Goal: Task Accomplishment & Management: Use online tool/utility

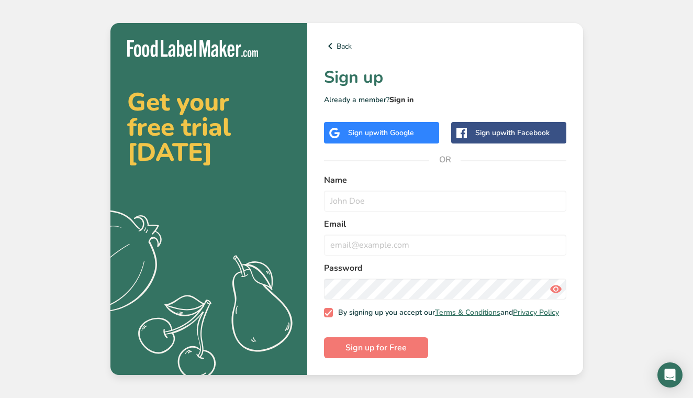
click at [397, 95] on link "Sign in" at bounding box center [402, 100] width 24 height 10
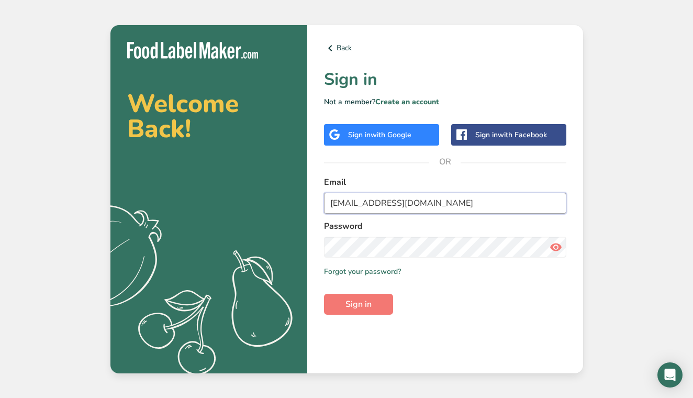
type input "[EMAIL_ADDRESS][DOMAIN_NAME]"
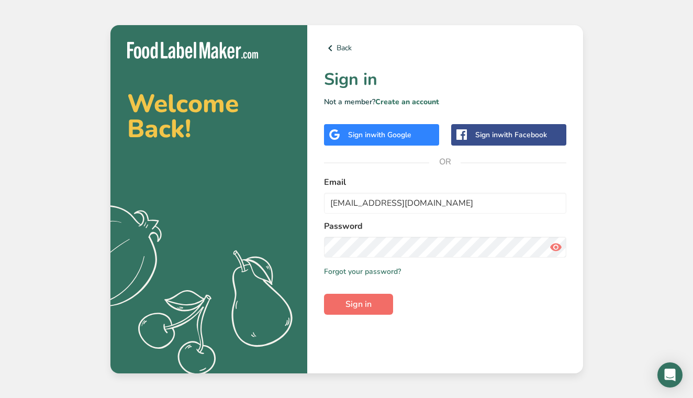
click at [346, 302] on span "Sign in" at bounding box center [359, 304] width 26 height 13
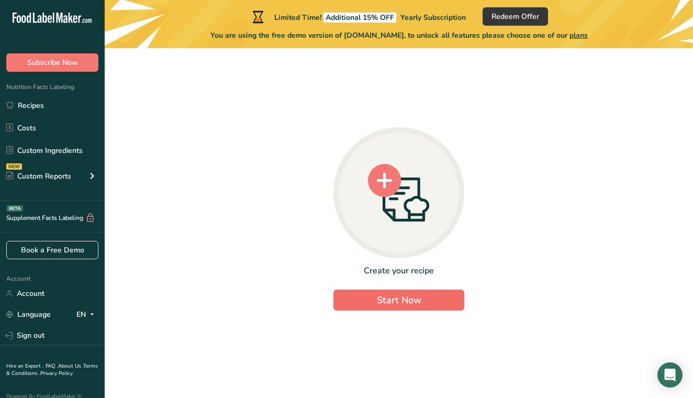
click at [372, 302] on button "Start Now" at bounding box center [399, 300] width 131 height 21
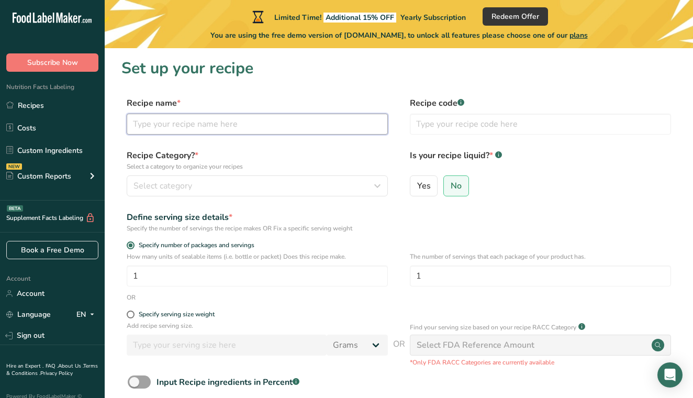
click at [185, 123] on input "text" at bounding box center [257, 124] width 261 height 21
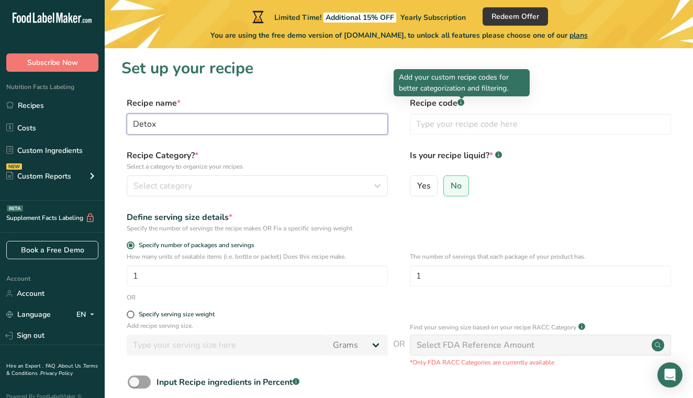
type input "Detox"
click at [462, 106] on div ".a-a{fill:#347362;}.b-a{fill:#fff;}" at bounding box center [461, 103] width 7 height 9
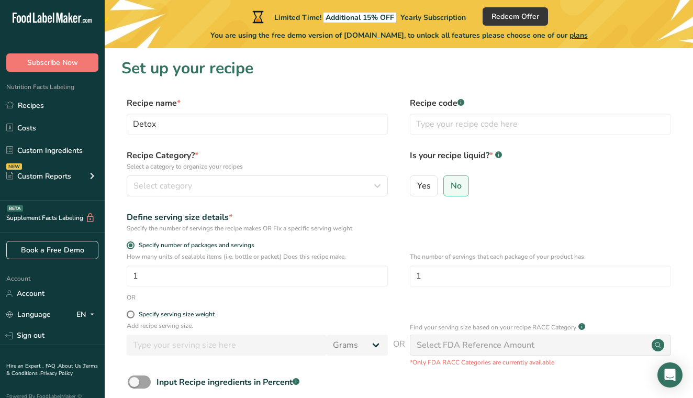
click at [462, 106] on div ".a-a{fill:#347362;}.b-a{fill:#fff;}" at bounding box center [461, 103] width 7 height 9
click at [240, 192] on div "Select category" at bounding box center [254, 186] width 241 height 13
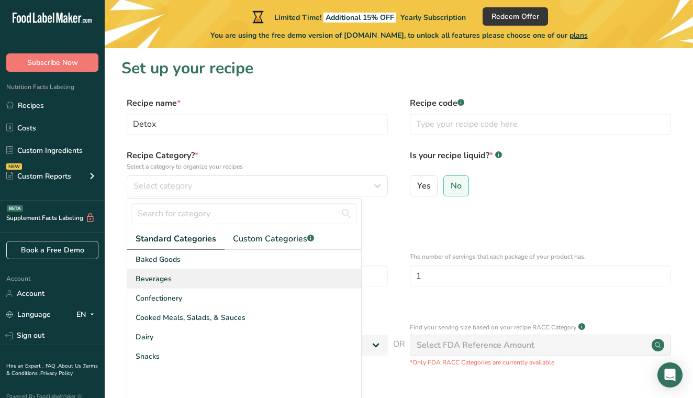
click at [163, 280] on span "Beverages" at bounding box center [154, 278] width 36 height 11
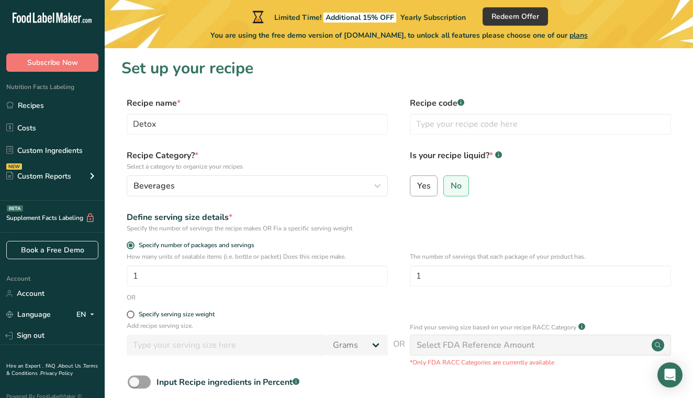
click at [419, 185] on span "Yes" at bounding box center [424, 186] width 14 height 10
click at [417, 185] on input "Yes" at bounding box center [414, 185] width 7 height 7
radio input "true"
radio input "false"
select select "22"
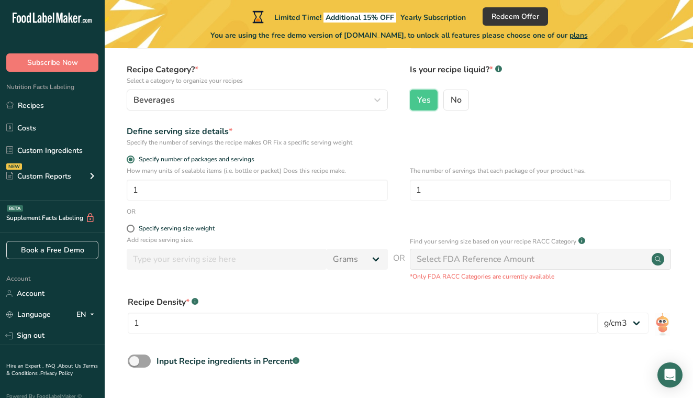
scroll to position [87, 0]
click at [168, 268] on input "number" at bounding box center [227, 258] width 200 height 21
click at [130, 226] on span at bounding box center [131, 228] width 8 height 8
click at [130, 226] on input "Specify serving size weight" at bounding box center [130, 227] width 7 height 7
radio input "true"
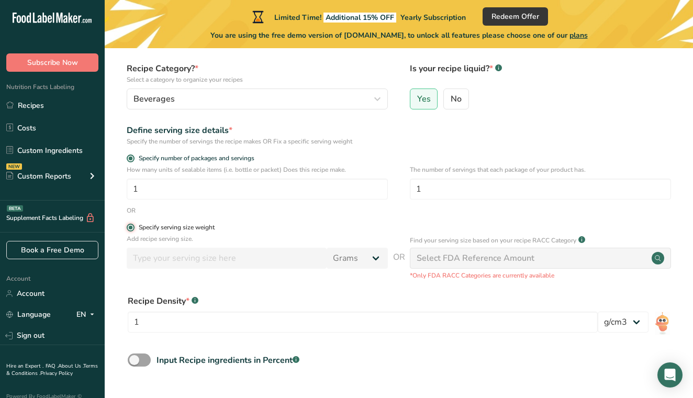
radio input "false"
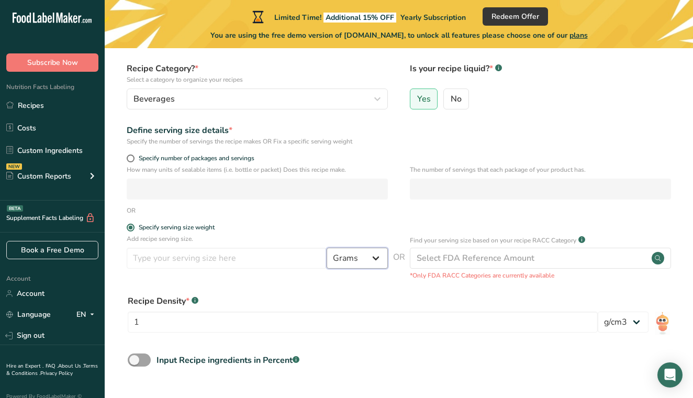
click at [348, 261] on select "Grams kg mg mcg lb oz l mL fl oz tbsp tsp cup qt gallon" at bounding box center [357, 258] width 61 height 21
select select "5"
click at [235, 261] on input "number" at bounding box center [227, 258] width 200 height 21
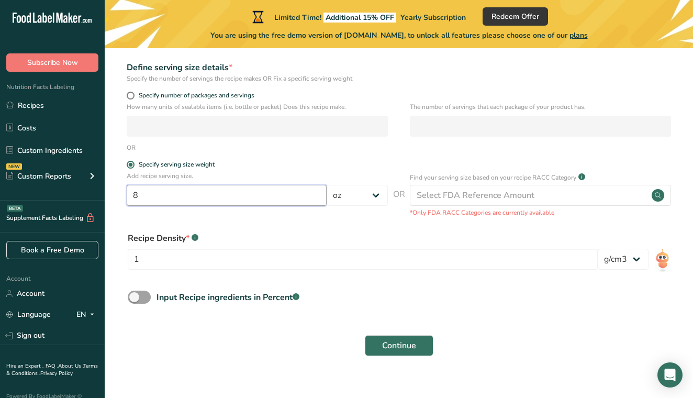
scroll to position [152, 0]
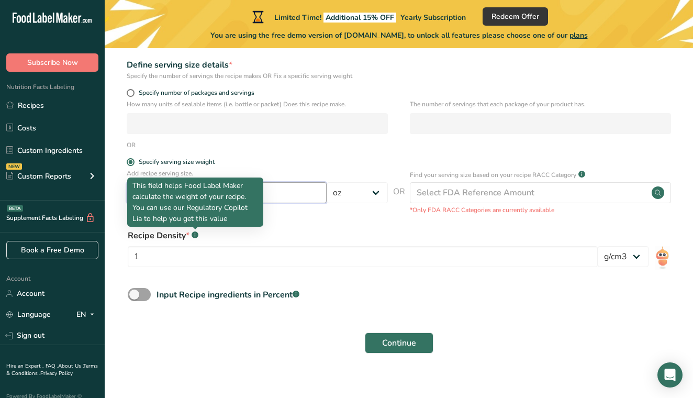
type input "8"
click at [193, 235] on rect at bounding box center [195, 234] width 7 height 7
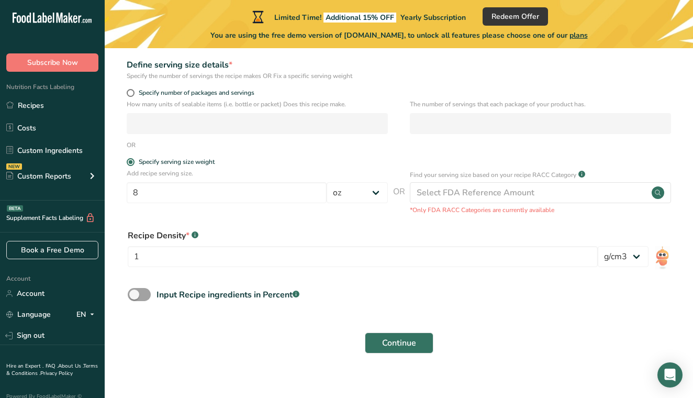
click at [193, 235] on rect at bounding box center [195, 234] width 7 height 7
click at [408, 343] on span "Continue" at bounding box center [399, 343] width 34 height 13
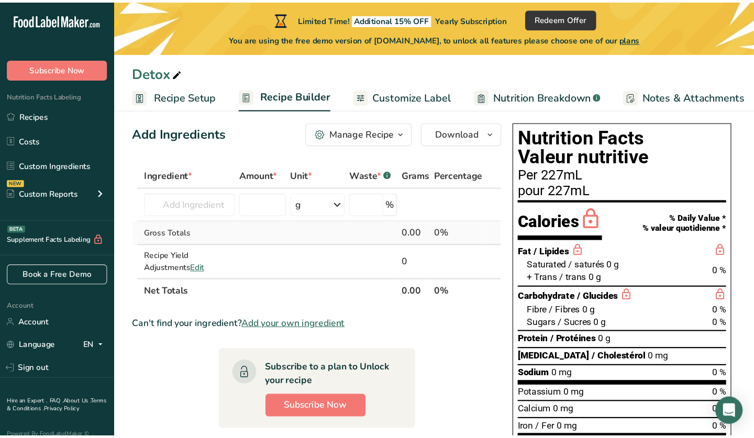
scroll to position [11, 0]
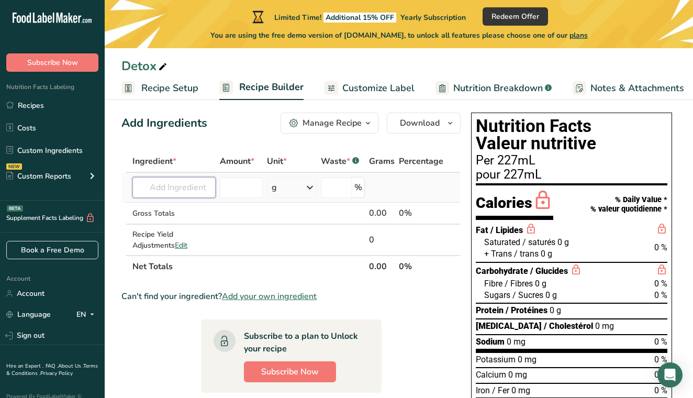
click at [202, 189] on input "text" at bounding box center [174, 187] width 83 height 21
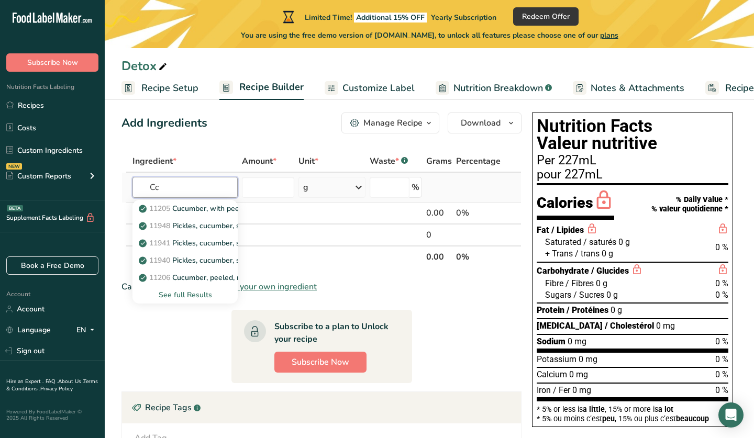
type input "C"
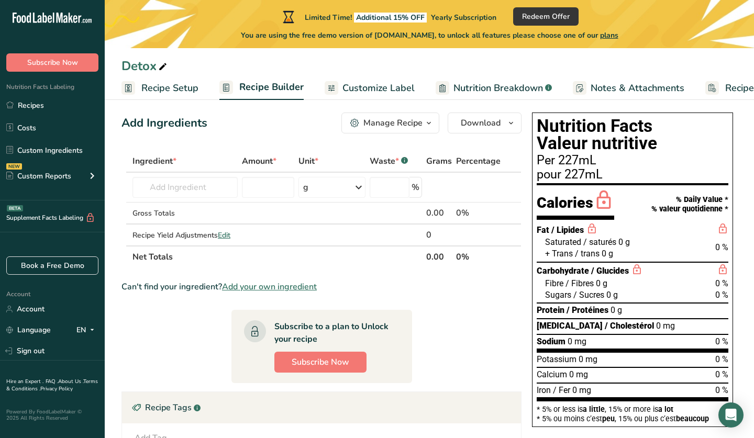
click at [429, 122] on icon "button" at bounding box center [429, 123] width 8 height 13
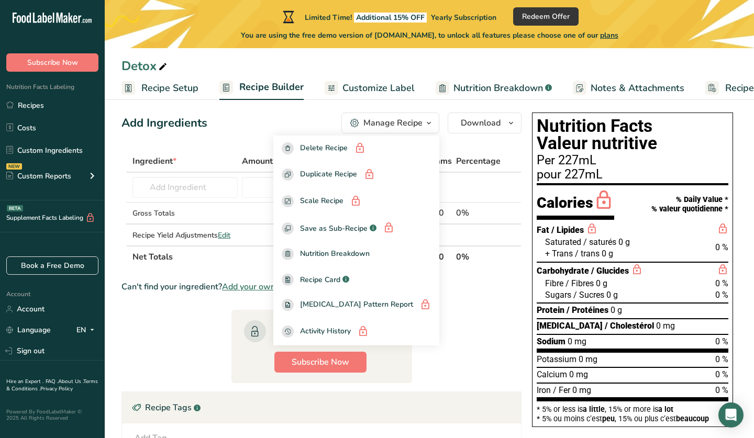
click at [239, 262] on th "Net Totals" at bounding box center [277, 257] width 294 height 22
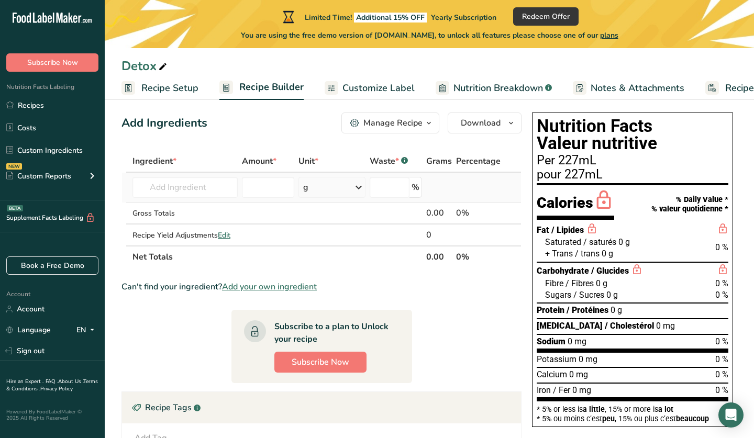
click at [334, 185] on div "g" at bounding box center [332, 187] width 67 height 21
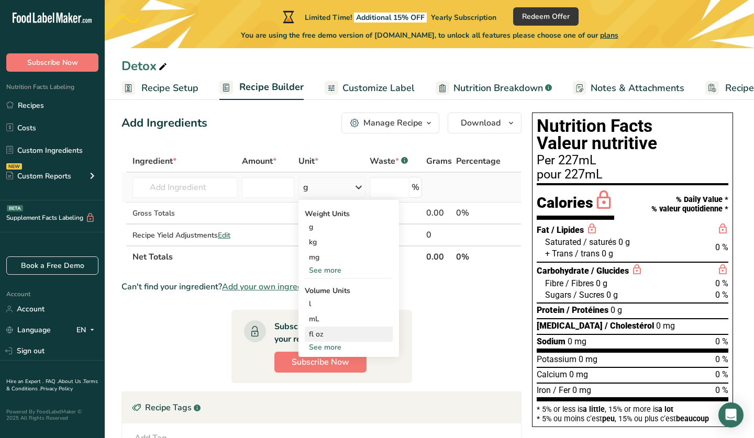
click at [324, 335] on div "fl oz" at bounding box center [349, 334] width 80 height 11
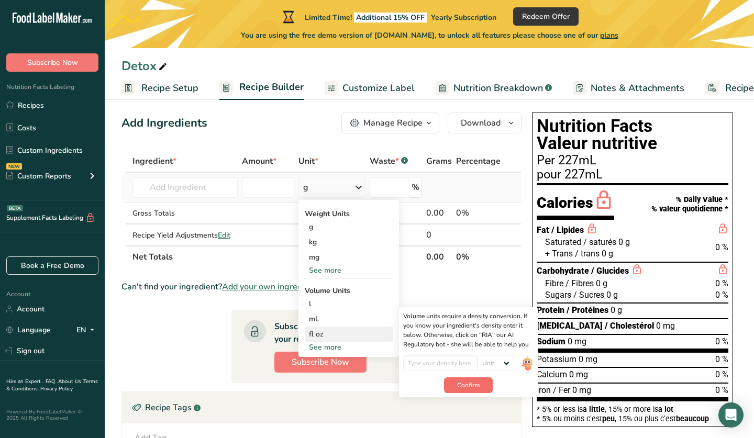
click at [446, 386] on button "Confirm" at bounding box center [468, 386] width 49 height 16
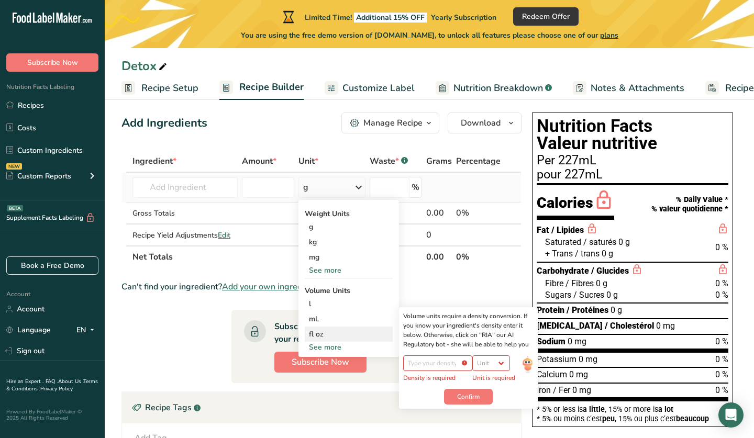
click at [324, 334] on div "fl oz" at bounding box center [349, 334] width 80 height 11
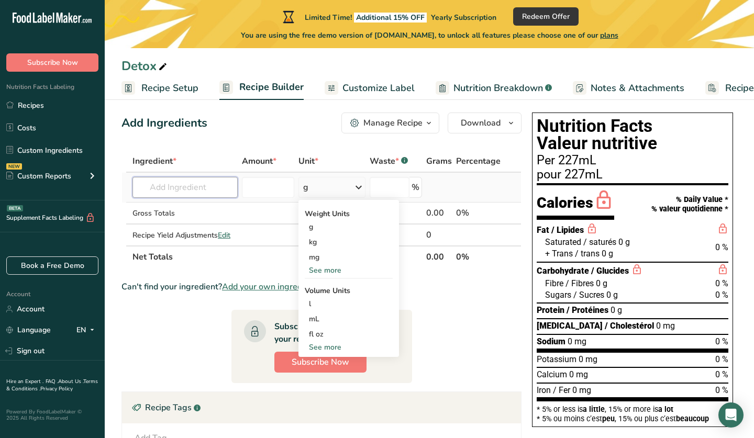
click at [200, 191] on input "text" at bounding box center [185, 187] width 105 height 21
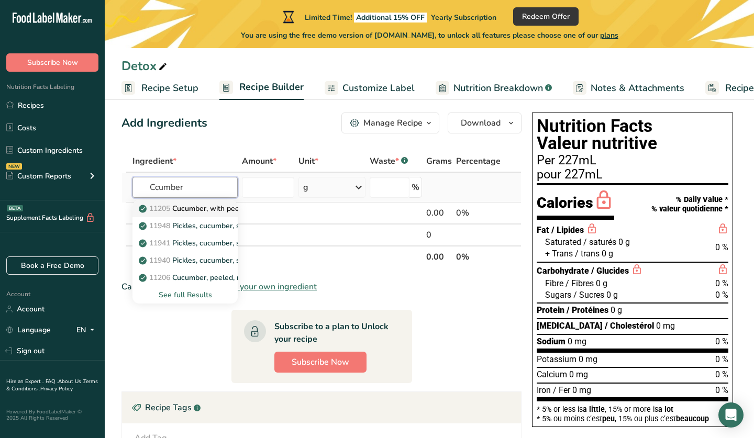
type input "Ccumber"
click at [204, 209] on p "11205 Cucumber, with peel, raw" at bounding box center [199, 208] width 117 height 11
type input "Cucumber, with peel, raw"
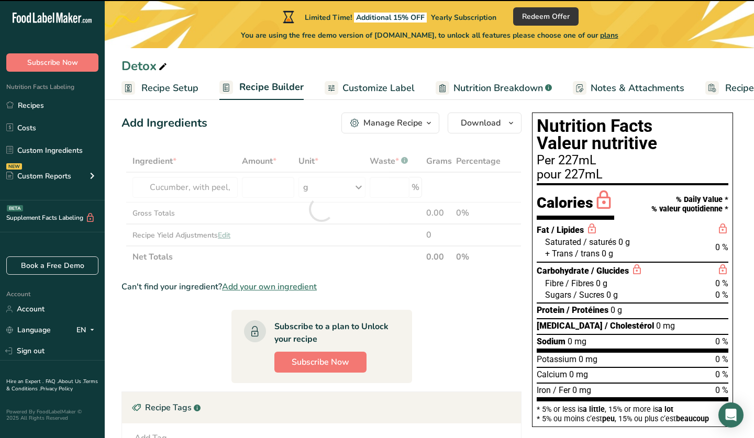
type input "0"
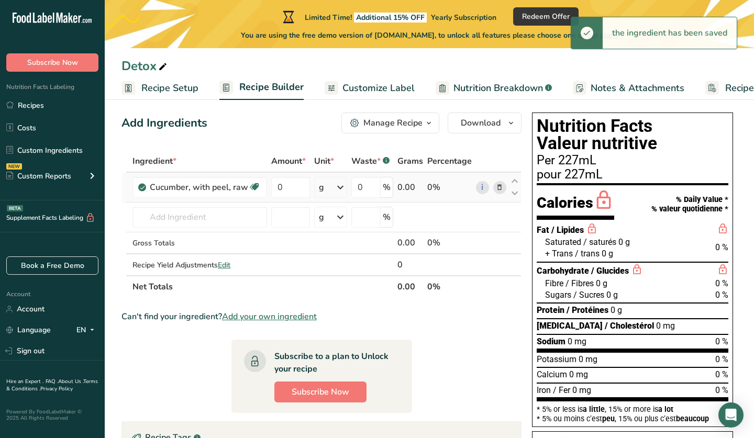
click at [340, 190] on icon at bounding box center [340, 187] width 13 height 19
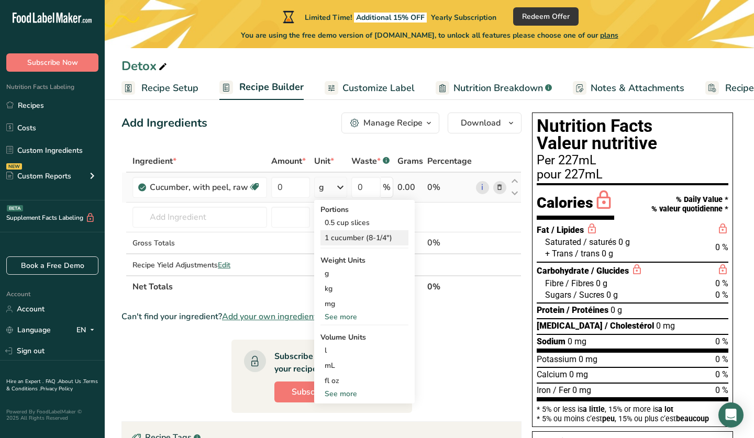
click at [338, 237] on div "1 cucumber (8-1/4")" at bounding box center [365, 237] width 88 height 15
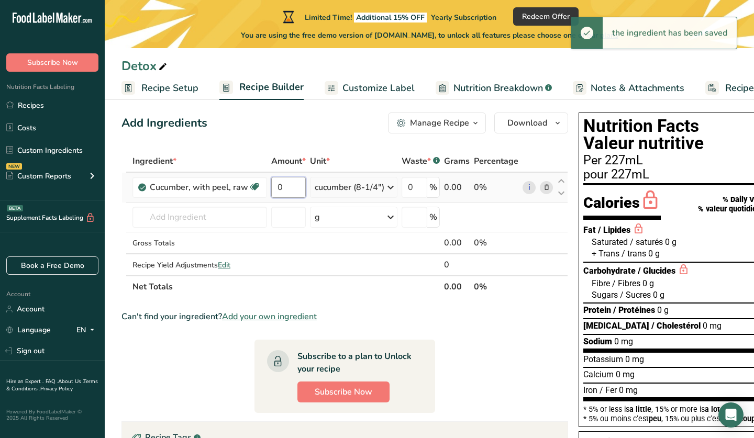
click at [295, 184] on input "0" at bounding box center [288, 187] width 35 height 21
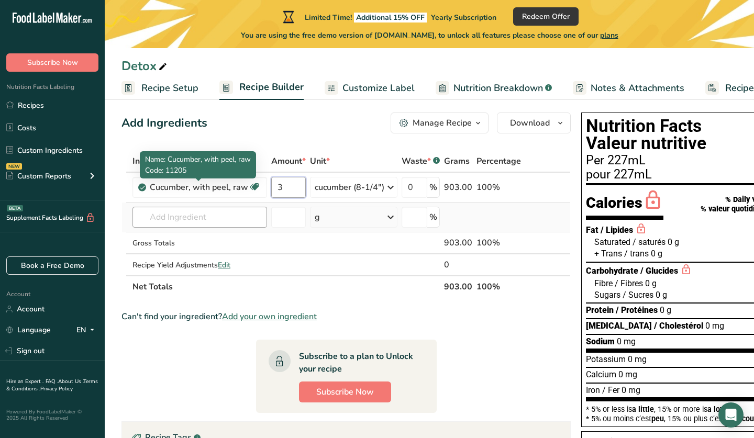
type input "3"
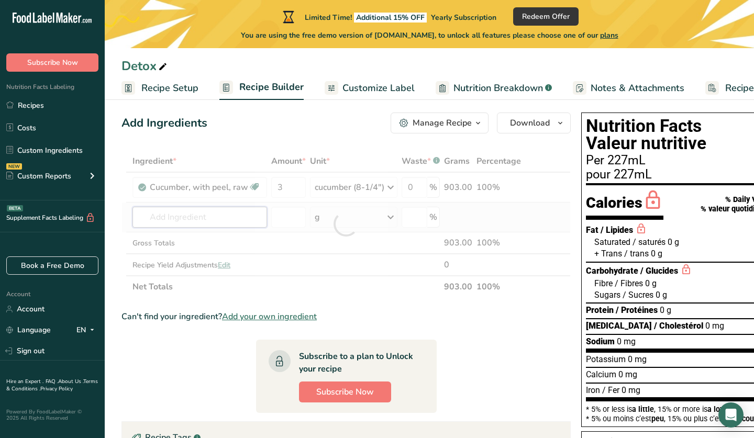
click at [186, 222] on div "Ingredient * Amount * Unit * Waste * .a-a{fill:#347362;}.b-a{fill:#fff;} Grams …" at bounding box center [346, 224] width 449 height 148
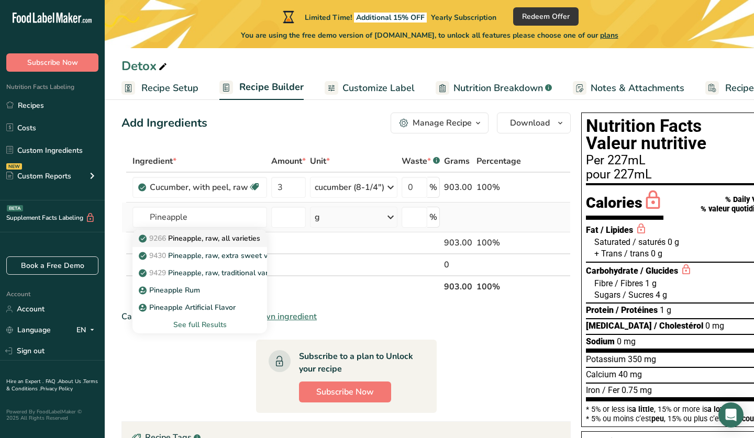
click at [203, 242] on p "9266 Pineapple, raw, all varieties" at bounding box center [200, 238] width 119 height 11
type input "Pineapple, raw, all varieties"
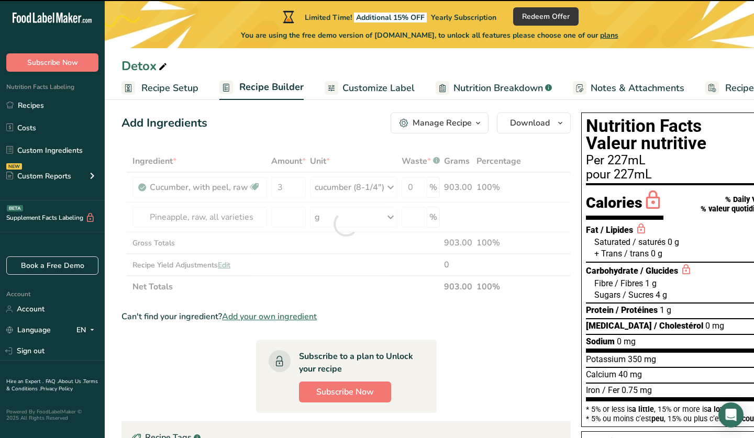
type input "0"
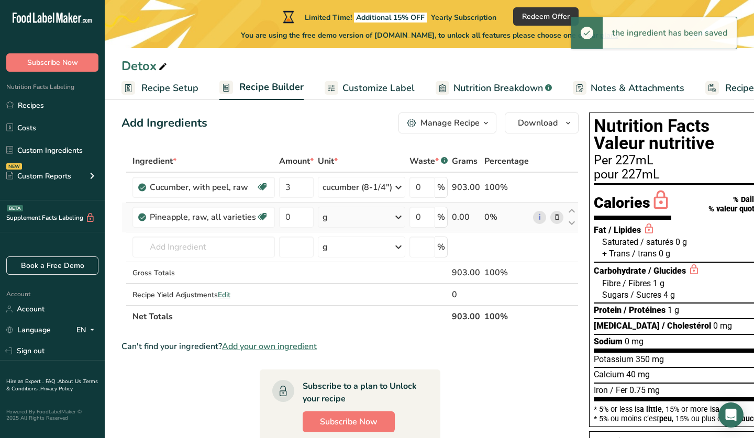
click at [349, 225] on div "g" at bounding box center [361, 217] width 87 height 21
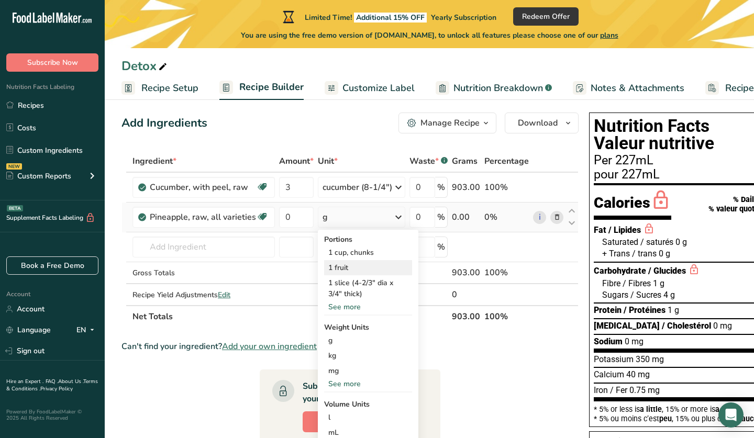
click at [346, 271] on div "1 fruit" at bounding box center [368, 267] width 88 height 15
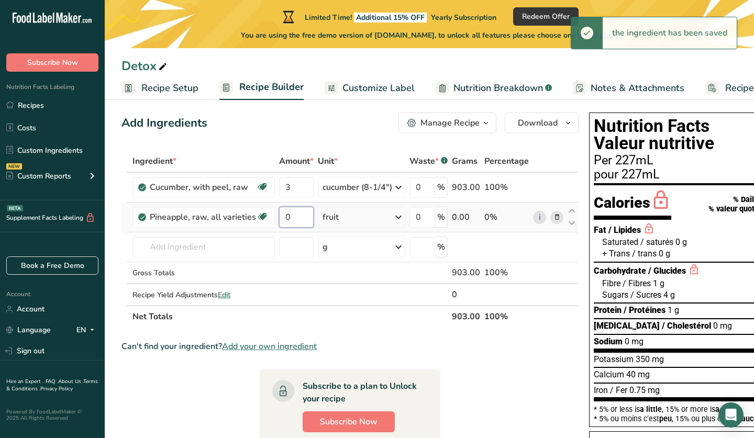
click at [301, 218] on input "0" at bounding box center [296, 217] width 35 height 21
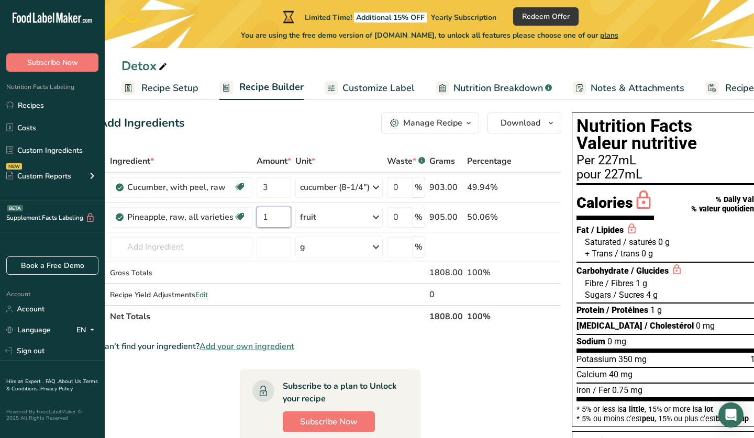
scroll to position [0, 0]
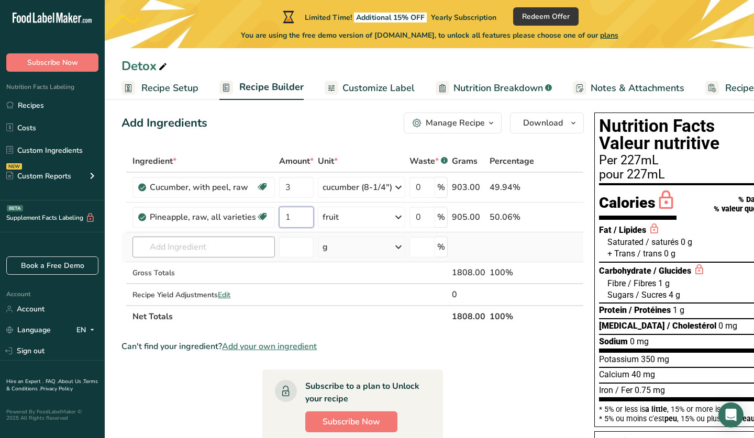
type input "1"
click at [248, 249] on div "Ingredient * Amount * Unit * Waste * .a-a{fill:#347362;}.b-a{fill:#fff;} Grams …" at bounding box center [353, 239] width 462 height 178
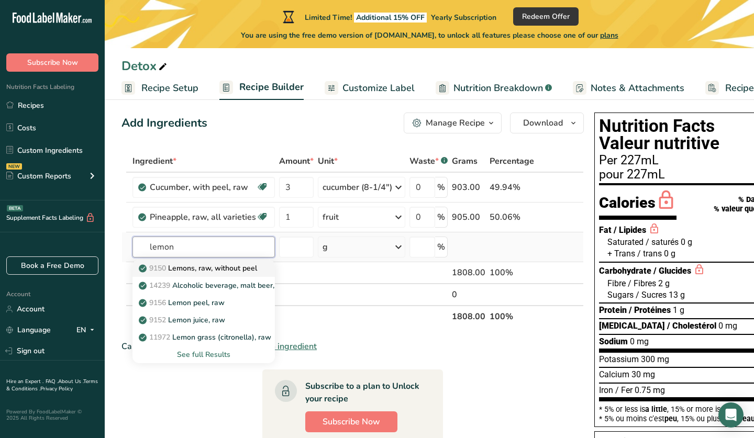
type input "lemon"
click at [219, 270] on p "9150 Lemons, raw, without peel" at bounding box center [199, 268] width 116 height 11
type input "Lemons, raw, without peel"
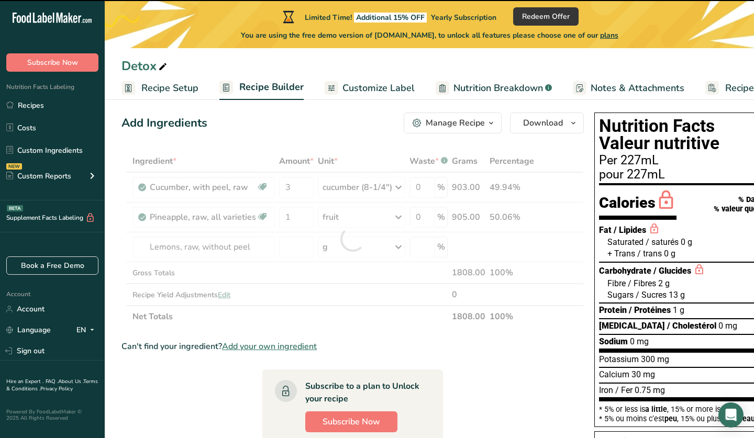
type input "0"
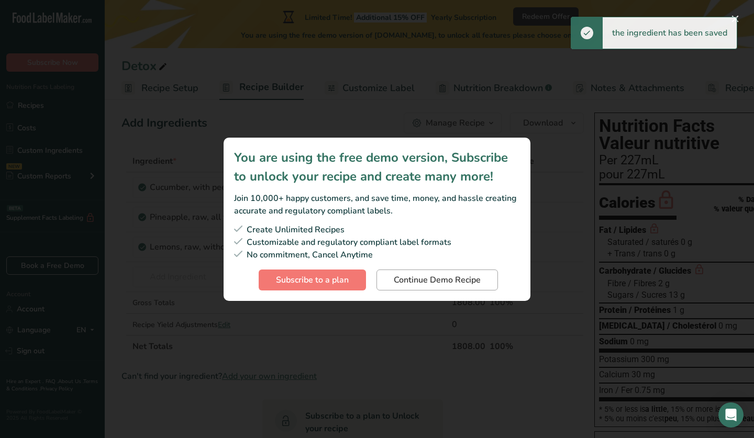
click at [404, 278] on span "Continue Demo Recipe" at bounding box center [437, 280] width 87 height 13
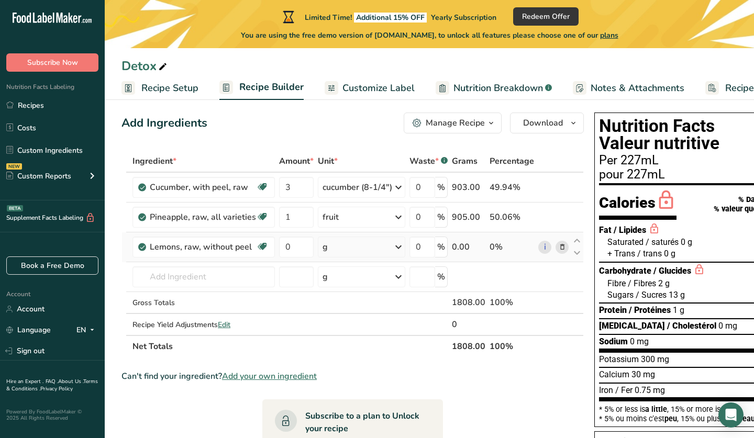
click at [367, 244] on div "g" at bounding box center [361, 247] width 87 height 21
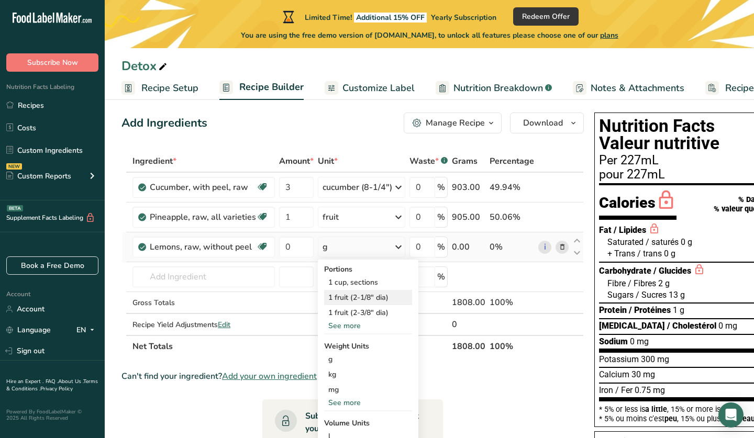
click at [385, 300] on div "1 fruit (2-1/8" dia)" at bounding box center [368, 297] width 88 height 15
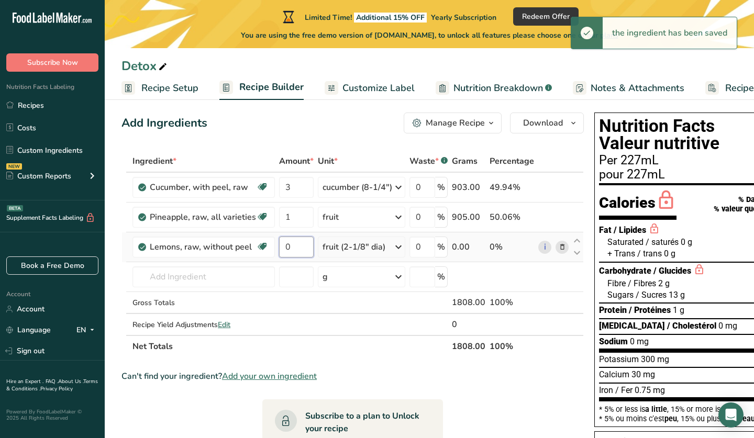
click at [308, 253] on input "0" at bounding box center [296, 247] width 35 height 21
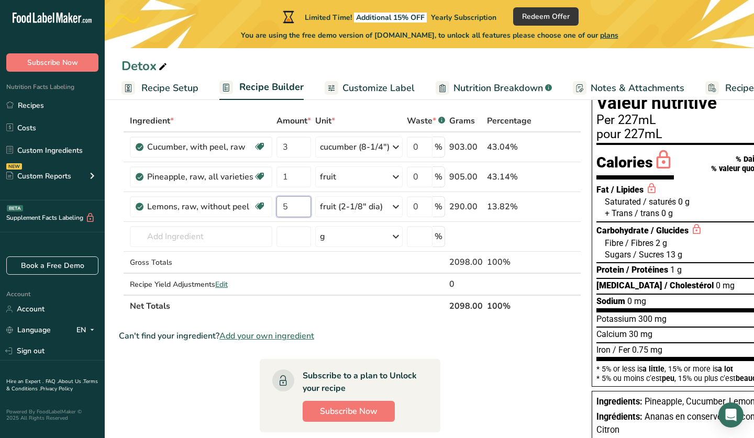
scroll to position [0, 2]
type input "5"
click at [236, 239] on div "Ingredient * Amount * Unit * Waste * .a-a{fill:#347362;}.b-a{fill:#fff;} Grams …" at bounding box center [350, 213] width 462 height 207
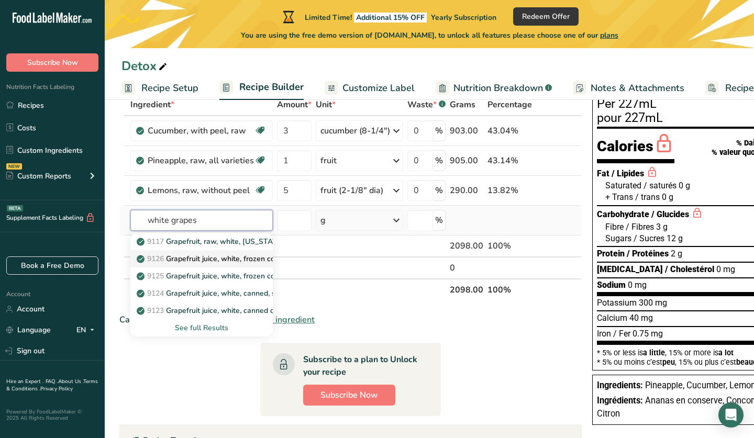
scroll to position [75, 0]
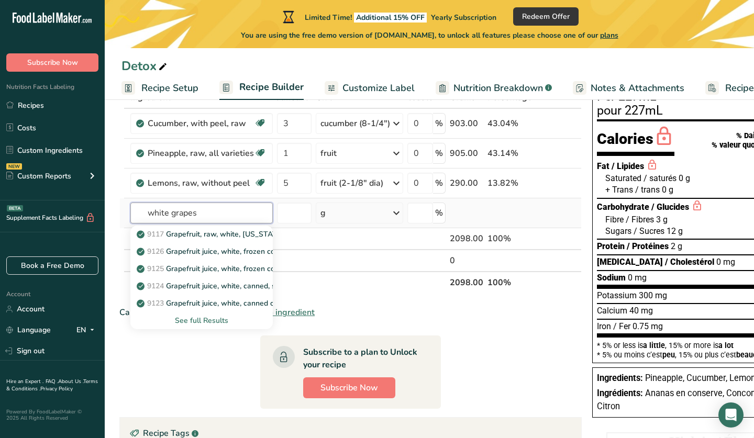
type input "white grapes"
click at [205, 321] on div "See full Results" at bounding box center [202, 320] width 126 height 11
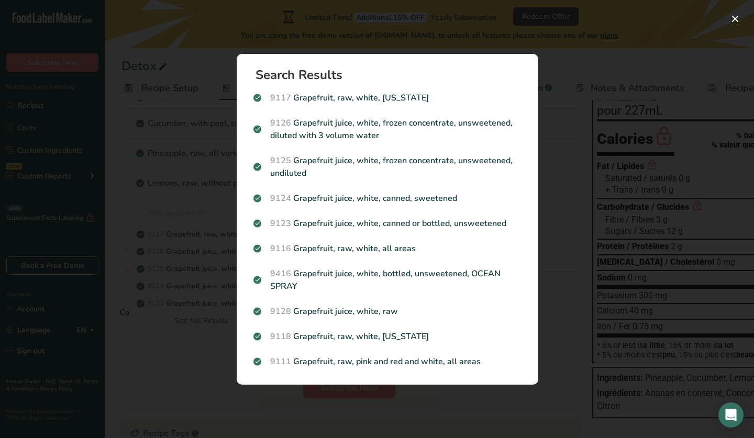
click at [204, 246] on div "Search results modal" at bounding box center [377, 219] width 754 height 438
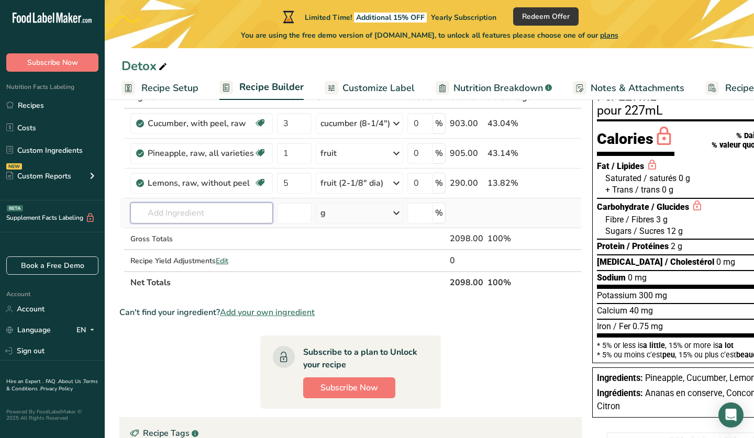
click at [213, 208] on input "text" at bounding box center [201, 213] width 142 height 21
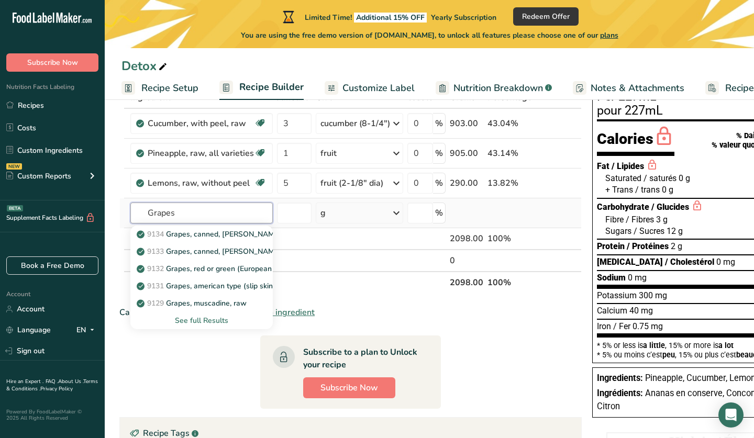
type input "Grapes"
click at [195, 322] on div "See full Results" at bounding box center [202, 320] width 126 height 11
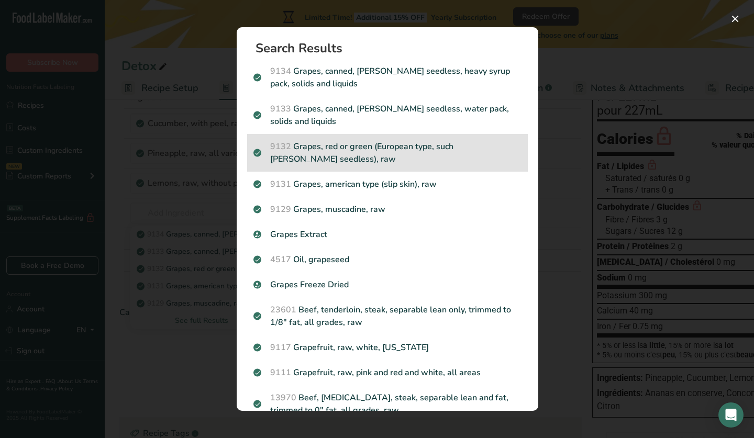
click at [355, 161] on p "9132 Grapes, red or green (European type, such [PERSON_NAME] seedless), raw" at bounding box center [387, 152] width 268 height 25
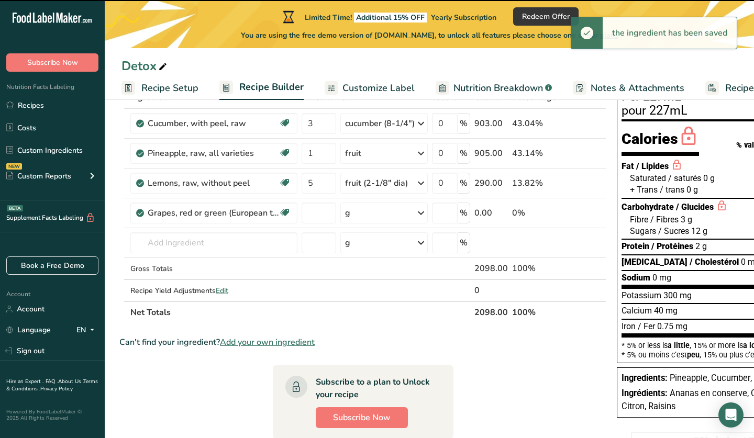
type input "0"
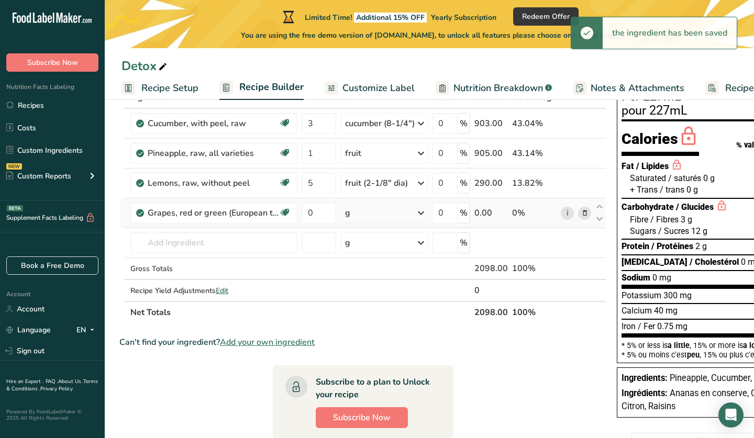
click at [376, 213] on div "g" at bounding box center [383, 213] width 87 height 21
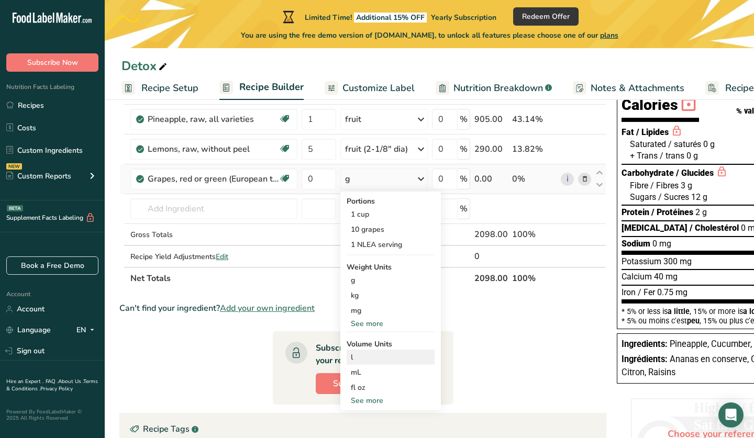
scroll to position [111, 0]
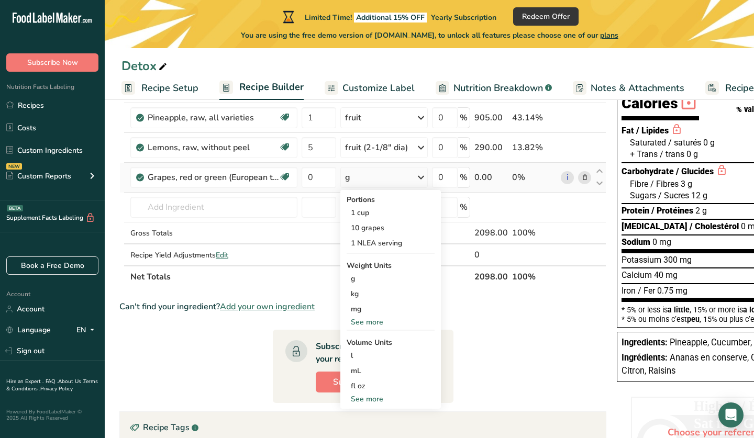
click at [379, 398] on div "See more" at bounding box center [391, 399] width 88 height 11
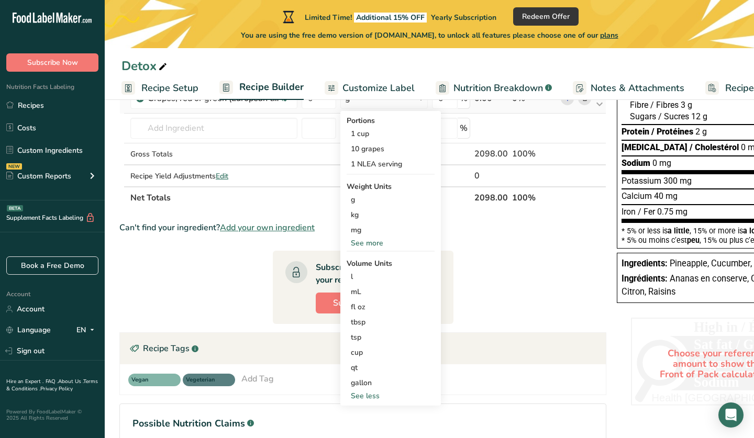
scroll to position [204, 0]
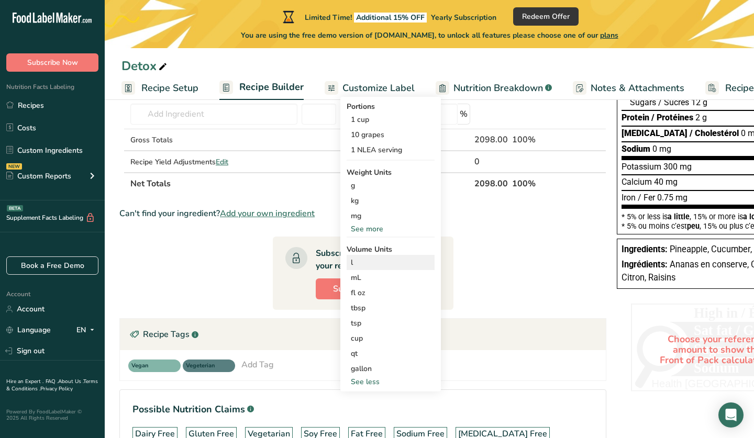
click at [361, 264] on div "l" at bounding box center [391, 262] width 80 height 11
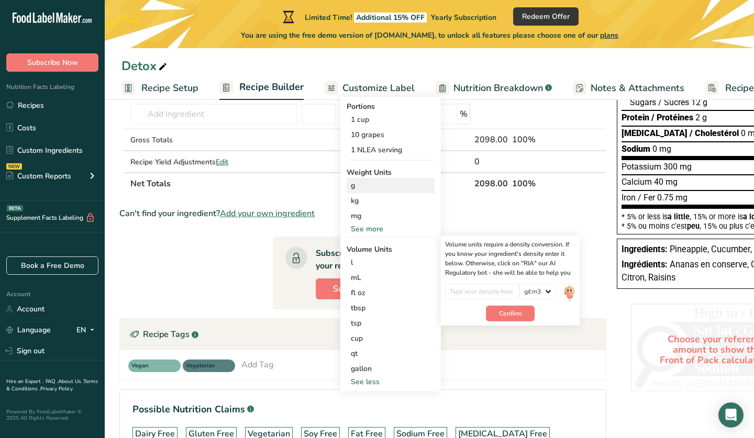
click at [364, 190] on div "g" at bounding box center [391, 185] width 88 height 15
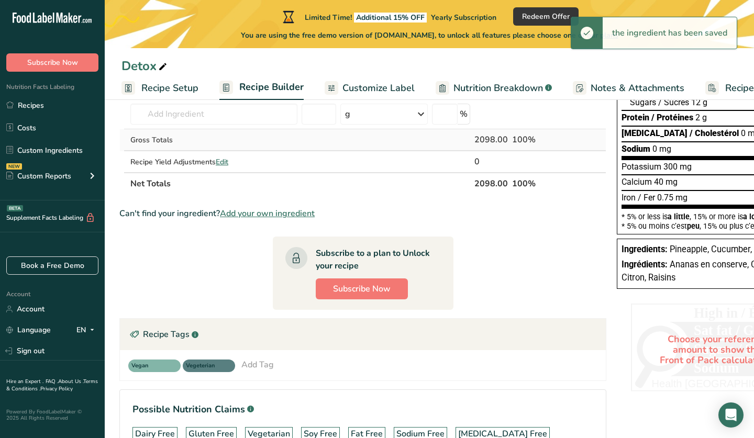
scroll to position [167, 0]
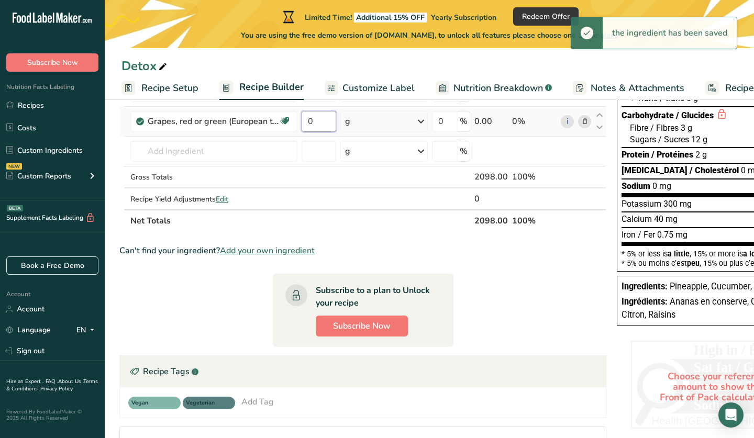
click at [315, 128] on input "0" at bounding box center [319, 121] width 35 height 21
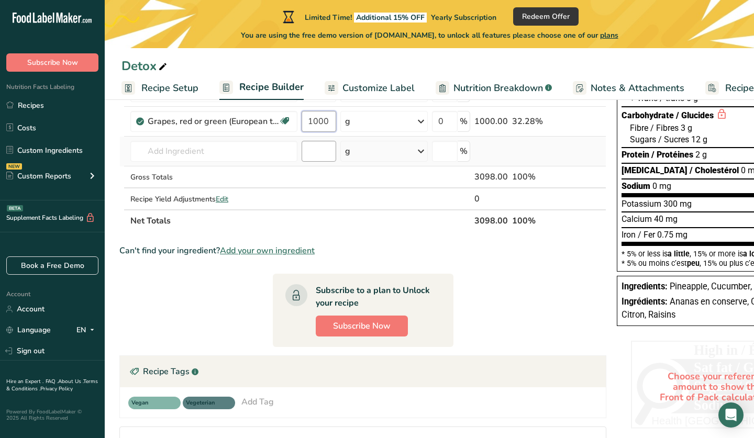
type input "1000"
click at [319, 155] on div "Ingredient * Amount * Unit * Waste * .a-a{fill:#347362;}.b-a{fill:#fff;} Grams …" at bounding box center [362, 113] width 487 height 237
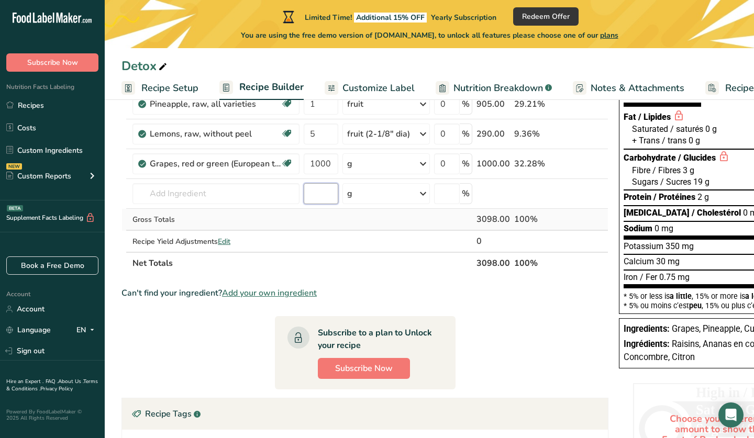
scroll to position [0, 0]
click at [201, 199] on input "text" at bounding box center [216, 193] width 167 height 21
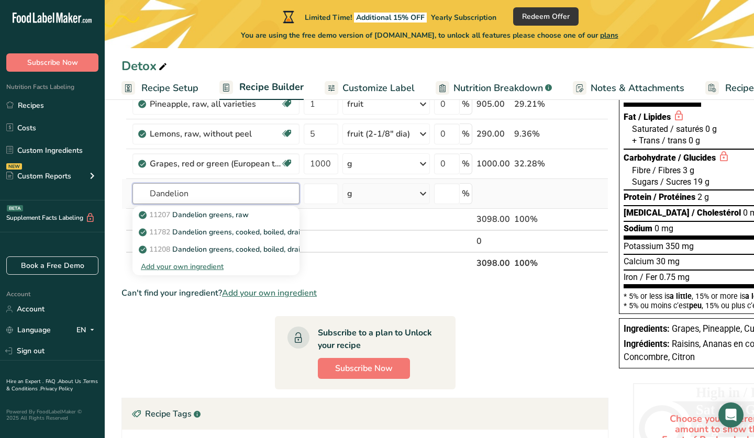
type input "Dandelion"
click at [185, 268] on div "Add your own ingredient" at bounding box center [216, 266] width 150 height 11
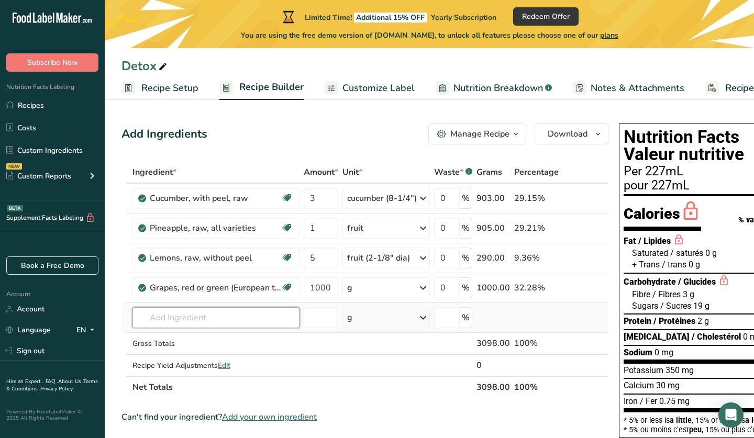
click at [223, 318] on input "text" at bounding box center [216, 317] width 167 height 21
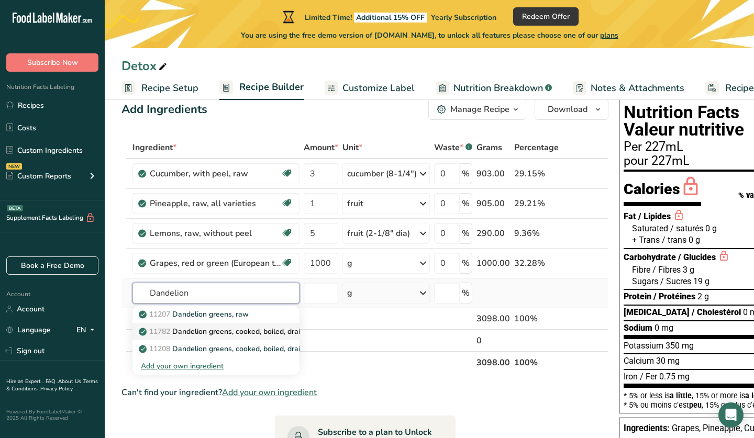
scroll to position [25, 0]
type input "Dandelion"
click at [361, 387] on div "Can't find your ingredient? Add your own ingredient" at bounding box center [365, 392] width 487 height 13
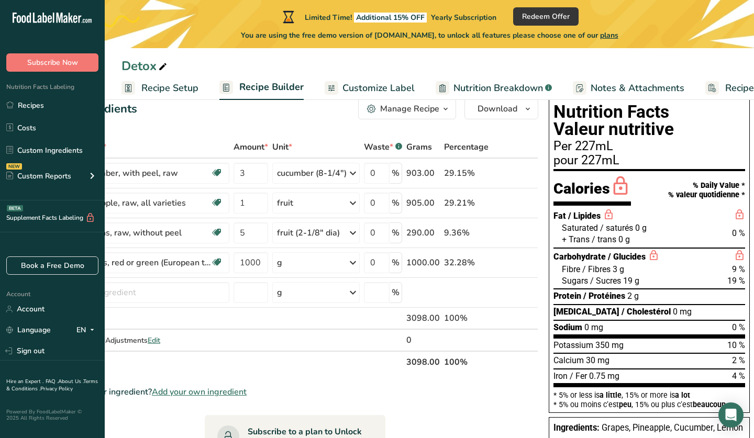
scroll to position [0, 71]
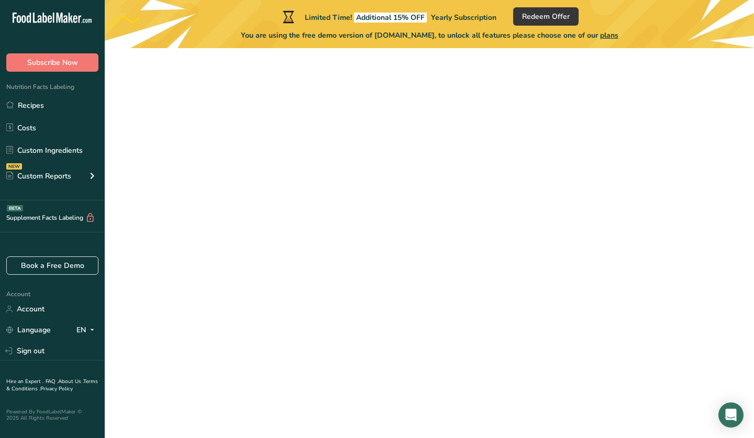
scroll to position [0, 69]
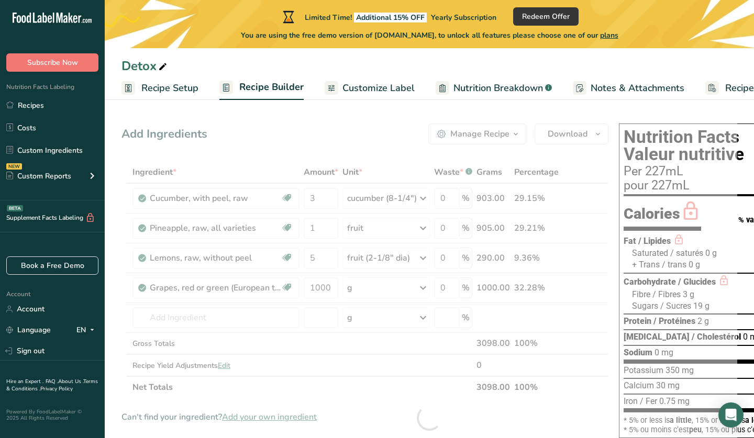
click at [503, 398] on div at bounding box center [430, 418] width 616 height 598
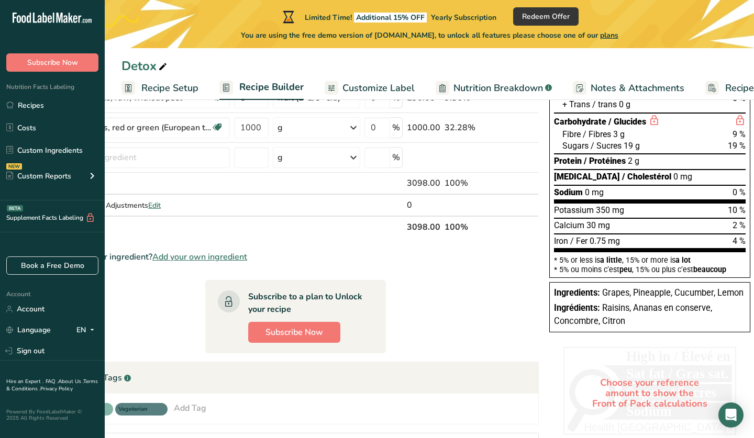
scroll to position [0, 69]
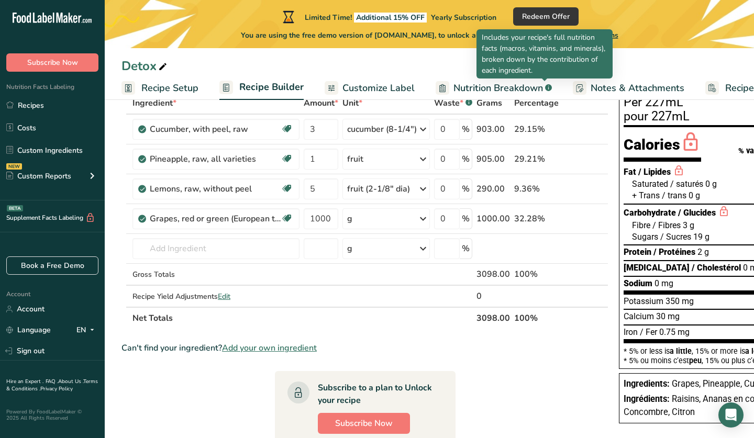
click at [545, 89] on rect at bounding box center [548, 87] width 7 height 7
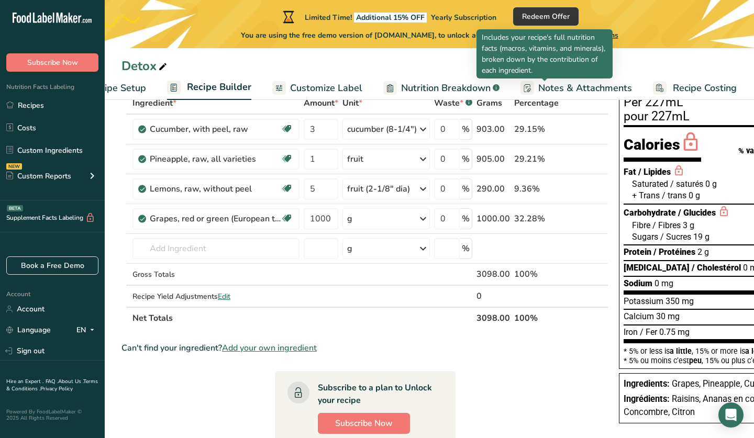
select select "Calories"
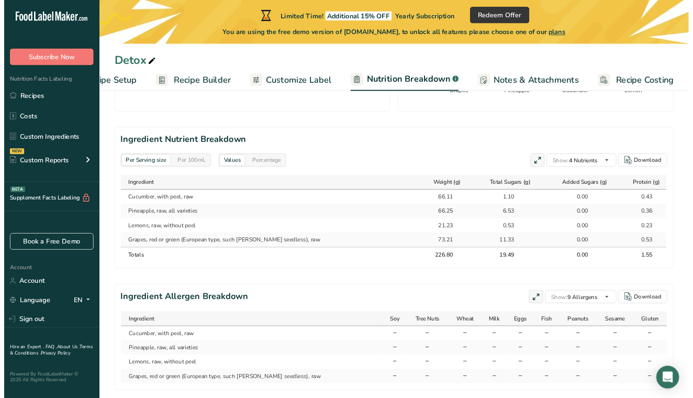
scroll to position [468, 0]
